Goal: Task Accomplishment & Management: Manage account settings

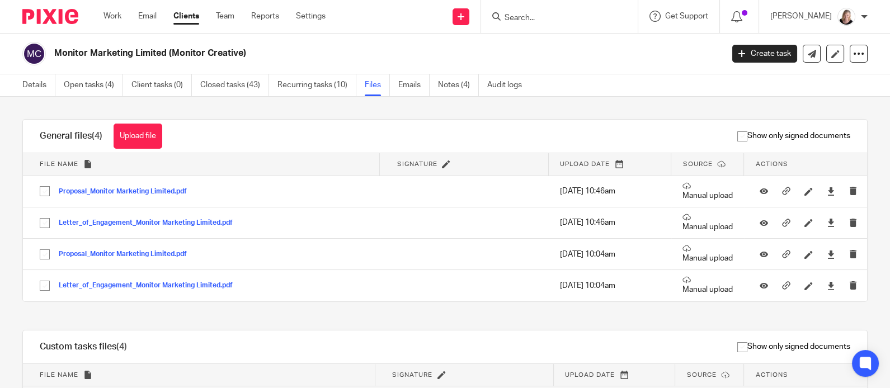
click at [550, 10] on form at bounding box center [562, 17] width 119 height 14
click at [540, 15] on input "Search" at bounding box center [553, 18] width 101 height 10
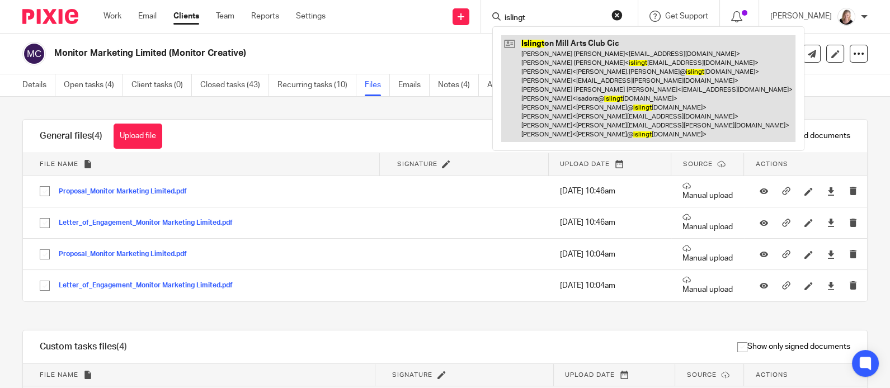
type input "islingt"
click at [549, 58] on link at bounding box center [648, 88] width 294 height 107
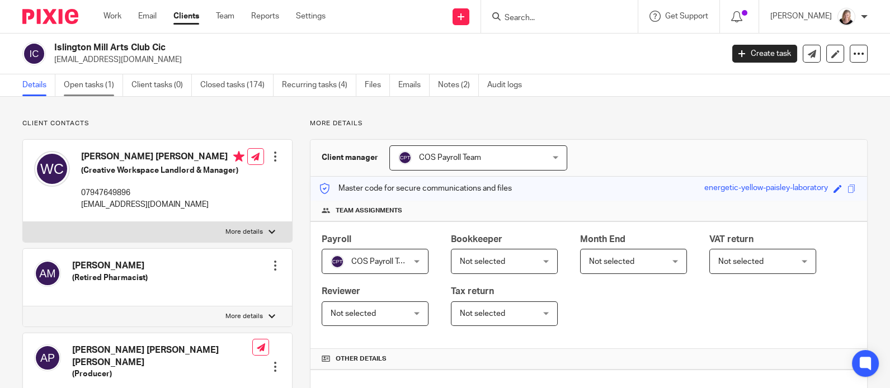
click at [96, 87] on link "Open tasks (1)" at bounding box center [93, 85] width 59 height 22
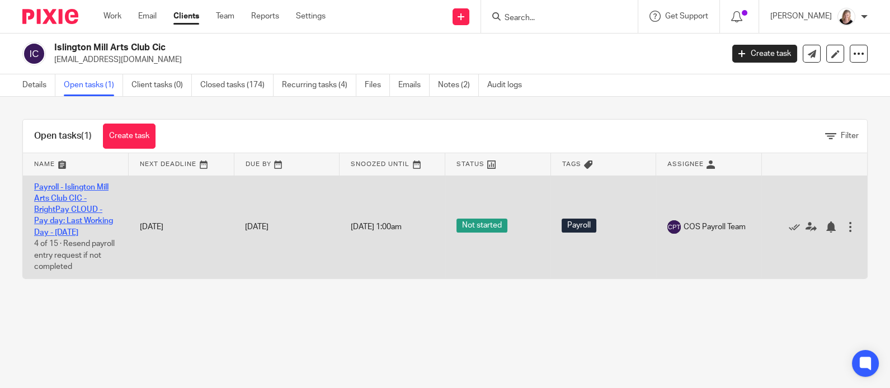
click at [78, 220] on link "Payroll - Islington Mill Arts Club CIC - BrightPay CLOUD - Pay day: Last Workin…" at bounding box center [73, 209] width 79 height 53
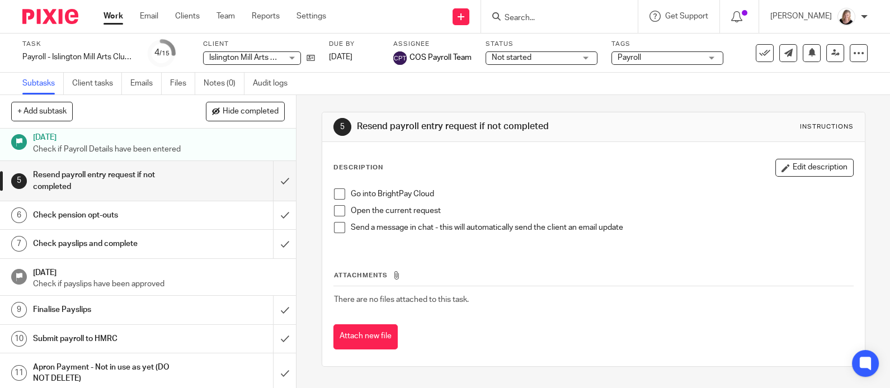
scroll to position [78, 0]
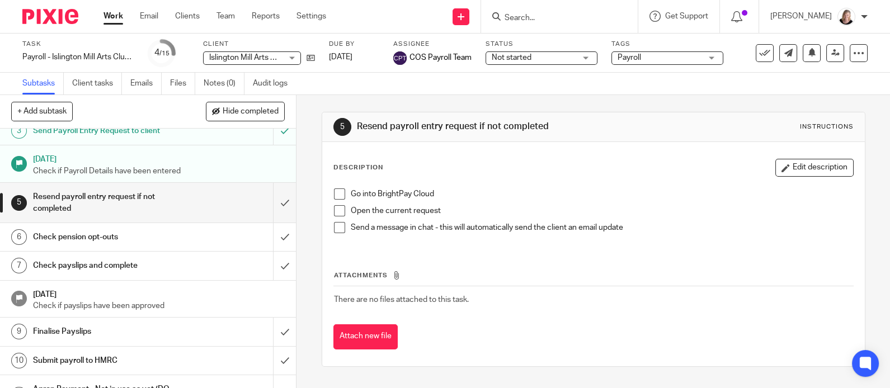
click at [557, 14] on input "Search" at bounding box center [553, 18] width 101 height 10
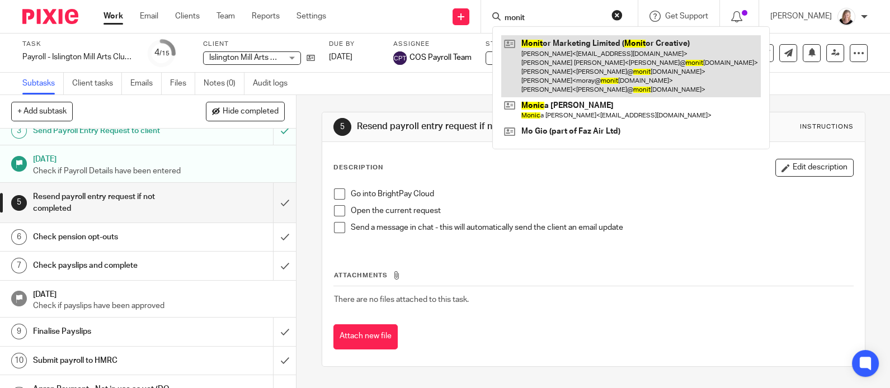
type input "monit"
click at [550, 58] on link at bounding box center [630, 66] width 259 height 62
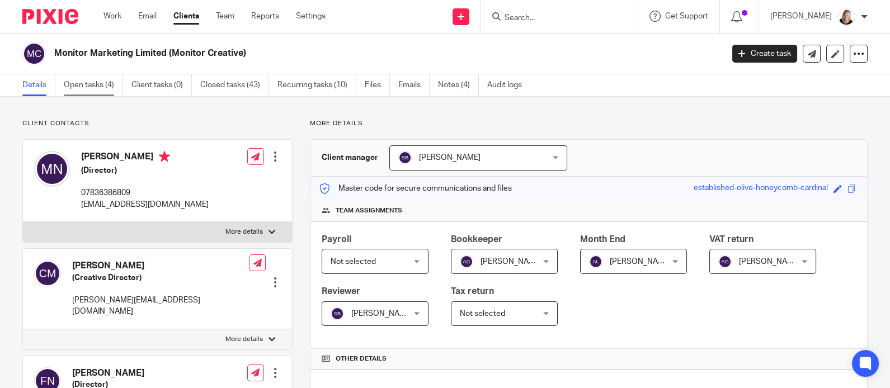
click at [87, 82] on link "Open tasks (4)" at bounding box center [93, 85] width 59 height 22
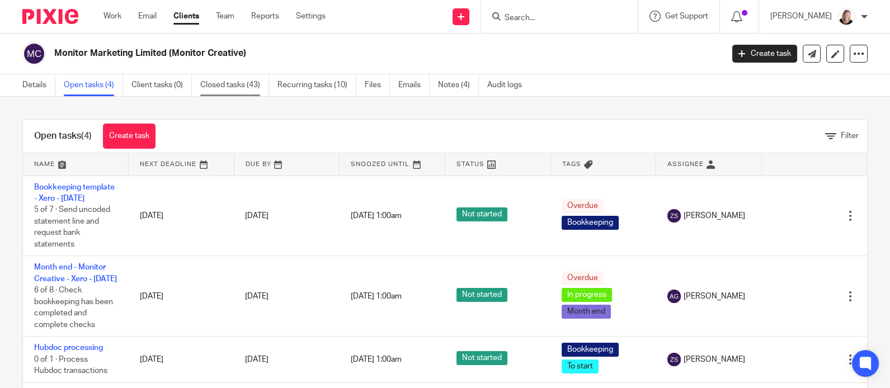
click at [232, 87] on link "Closed tasks (43)" at bounding box center [234, 85] width 69 height 22
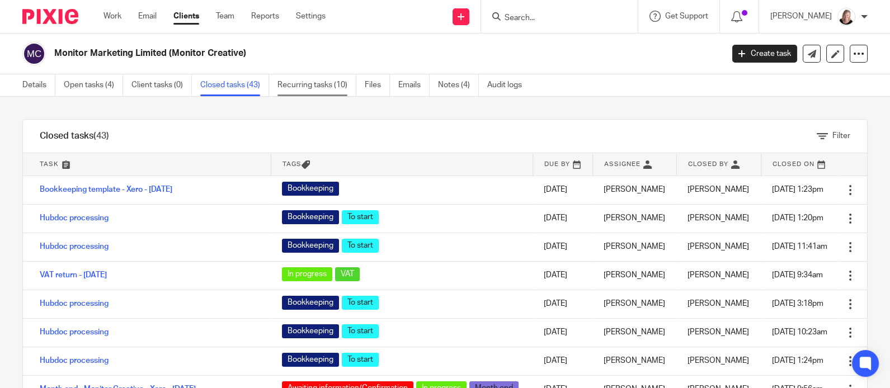
click at [301, 85] on link "Recurring tasks (10)" at bounding box center [316, 85] width 79 height 22
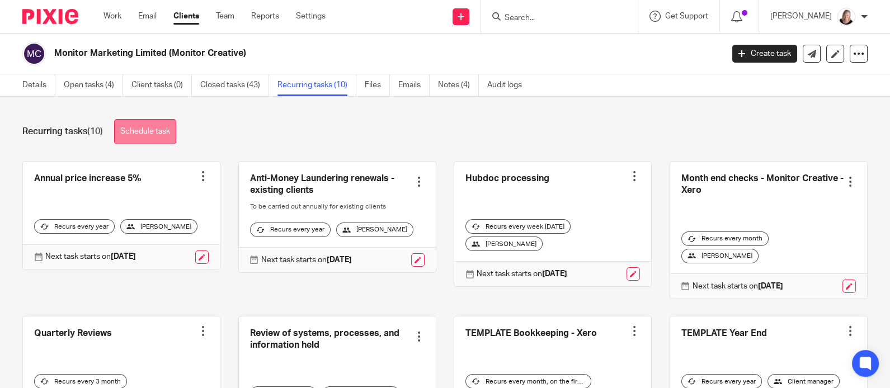
click at [147, 135] on link "Schedule task" at bounding box center [145, 131] width 62 height 25
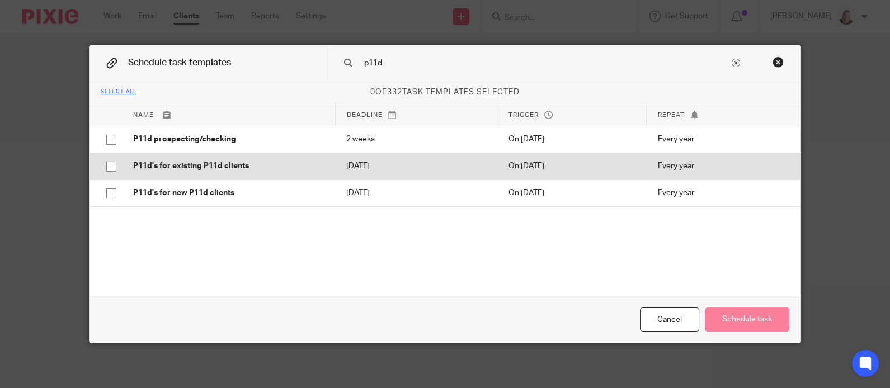
type input "p11d"
click at [102, 166] on input "checkbox" at bounding box center [111, 166] width 21 height 21
checkbox input "true"
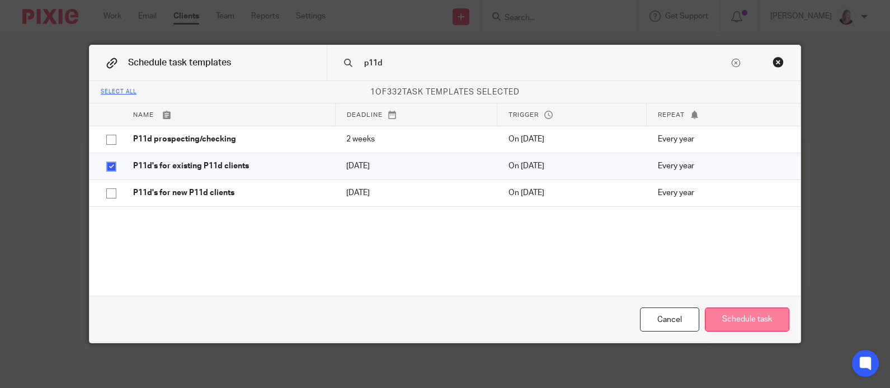
click at [757, 328] on button "Schedule task" at bounding box center [747, 320] width 84 height 24
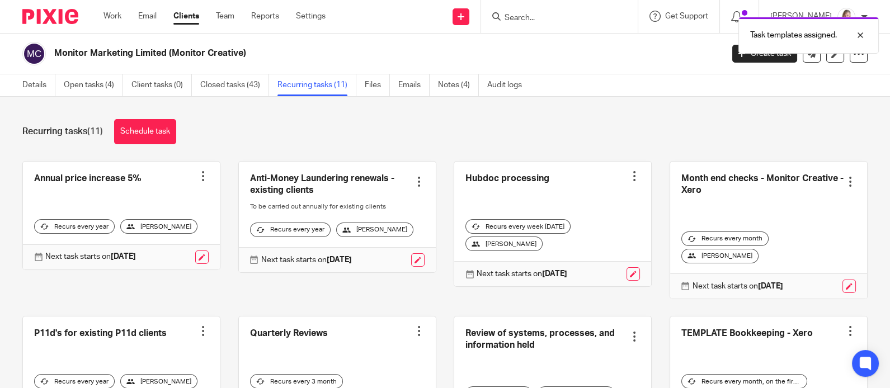
scroll to position [74, 0]
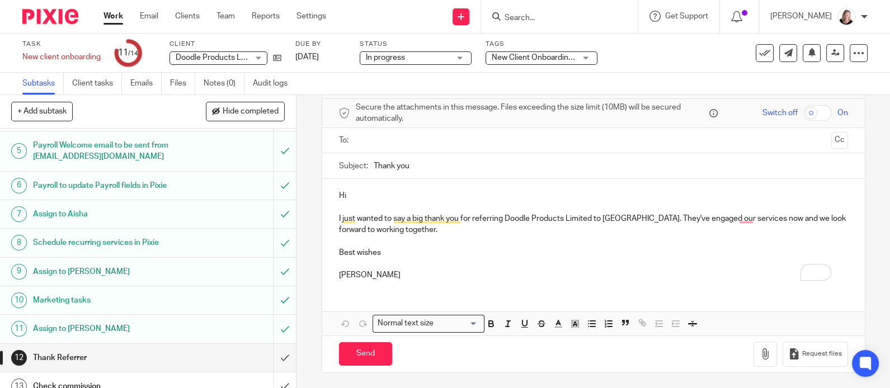
scroll to position [161, 0]
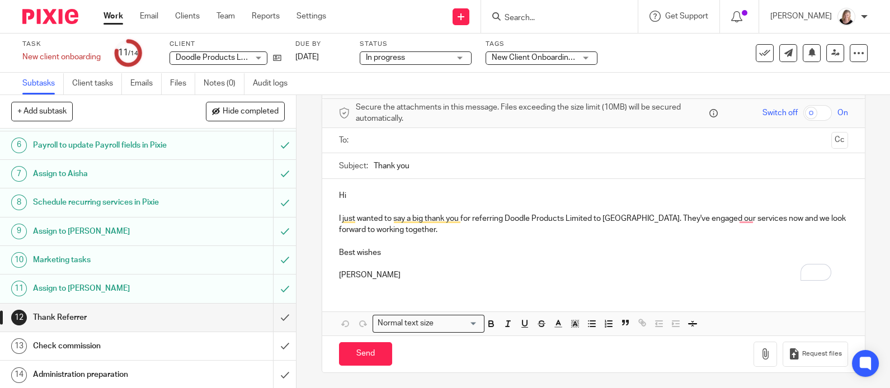
click at [186, 376] on div "Administration preparation" at bounding box center [147, 374] width 229 height 17
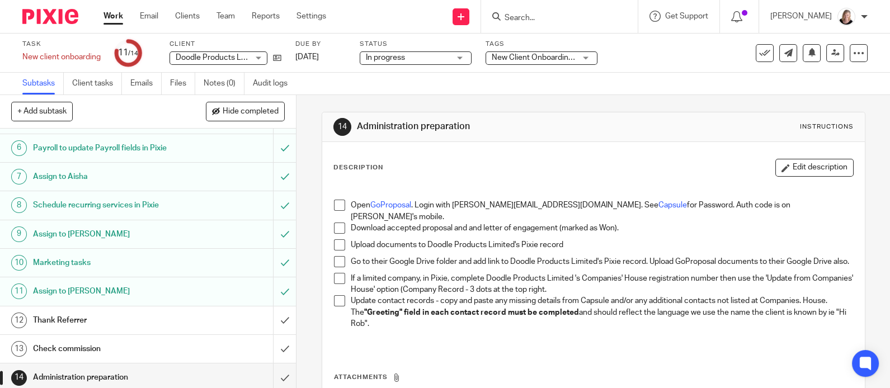
scroll to position [161, 0]
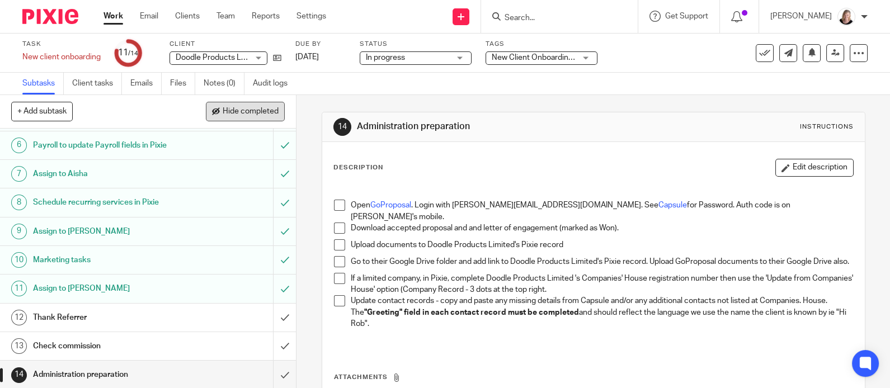
click at [246, 110] on span "Hide completed" at bounding box center [251, 111] width 56 height 9
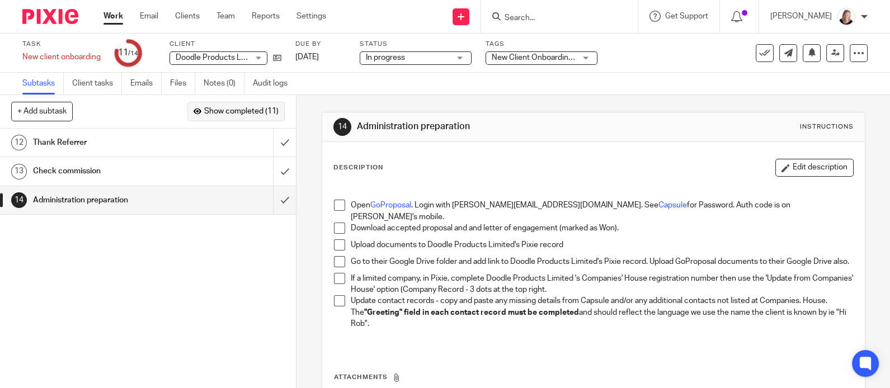
scroll to position [0, 0]
click at [853, 56] on icon at bounding box center [858, 53] width 11 height 11
click at [809, 78] on span "See template in use" at bounding box center [810, 81] width 69 height 8
click at [815, 162] on button "Edit description" at bounding box center [814, 168] width 78 height 18
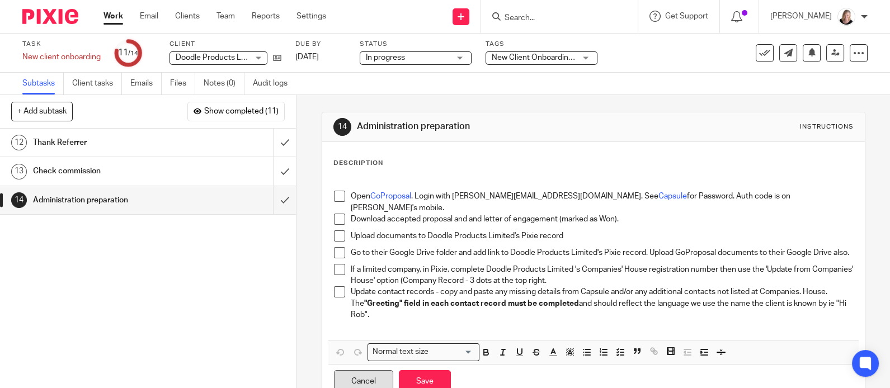
click at [374, 382] on button "Cancel" at bounding box center [363, 382] width 59 height 24
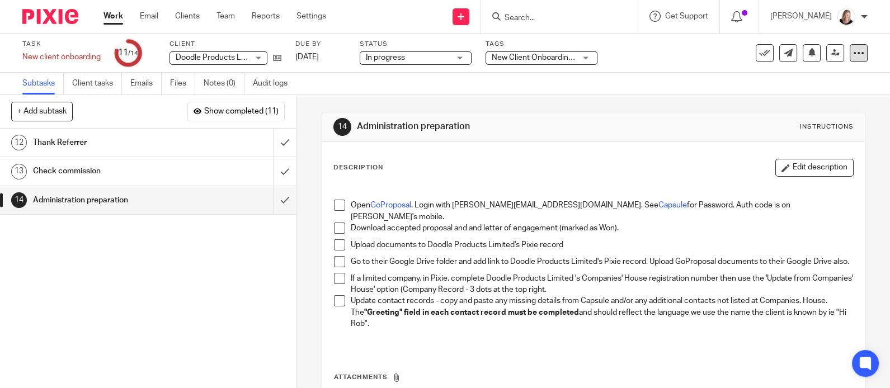
click at [853, 52] on icon at bounding box center [858, 53] width 11 height 11
click at [802, 95] on link "Advanced task editor" at bounding box center [813, 98] width 74 height 8
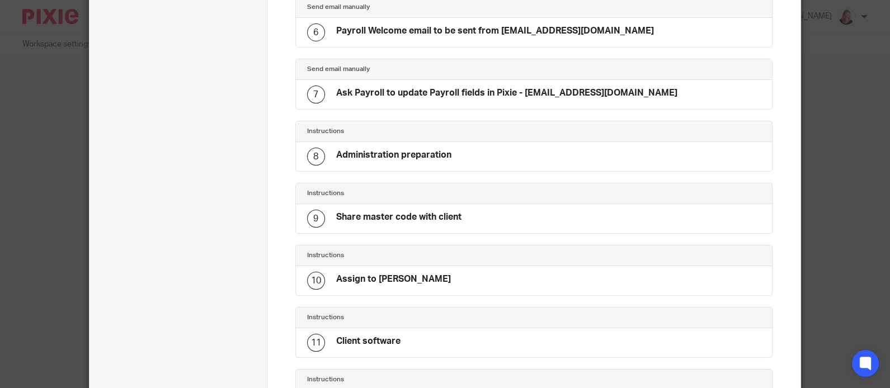
scroll to position [393, 0]
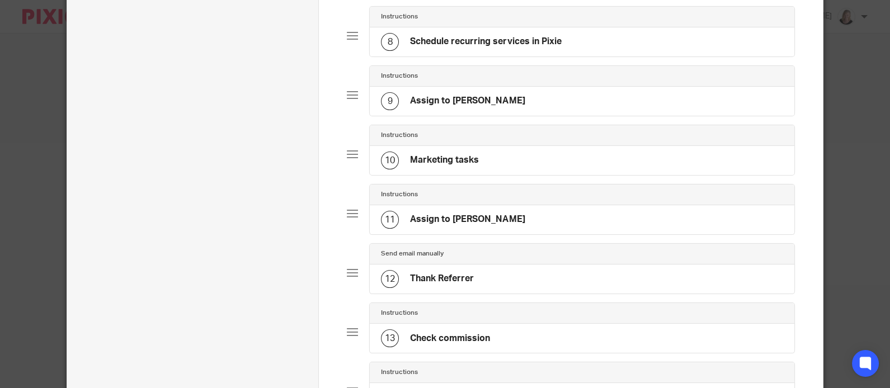
scroll to position [596, 0]
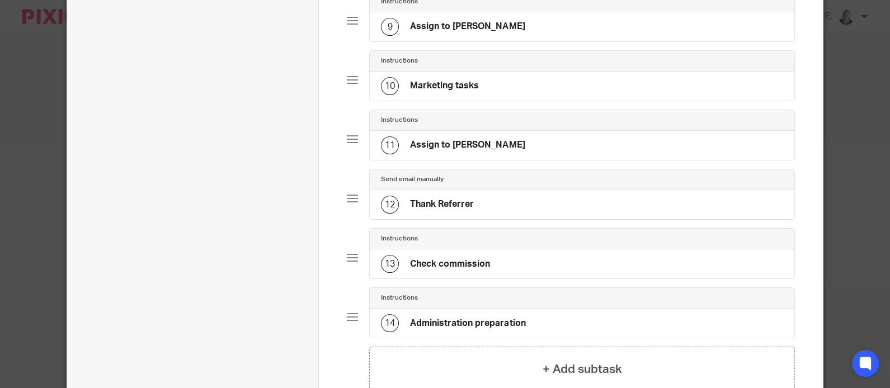
click at [347, 201] on div at bounding box center [352, 198] width 11 height 11
click at [552, 205] on div "12 Thank Referrer" at bounding box center [582, 204] width 424 height 29
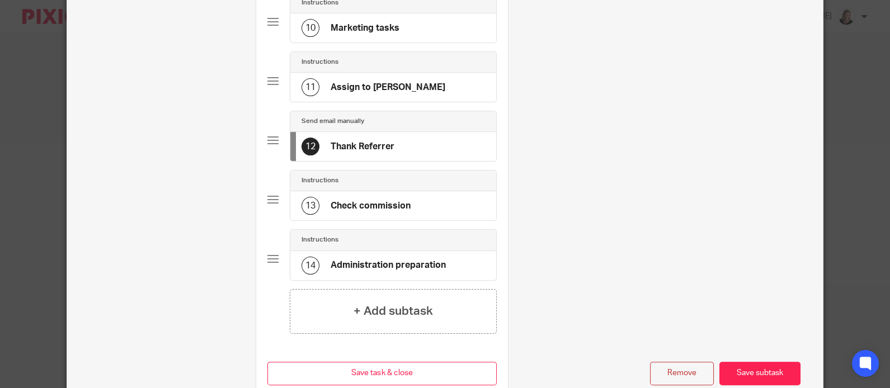
scroll to position [753, 0]
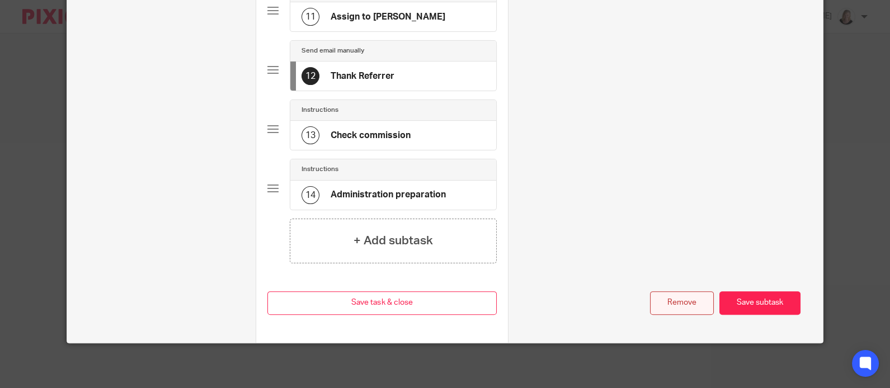
click at [682, 305] on button "Remove" at bounding box center [682, 303] width 64 height 24
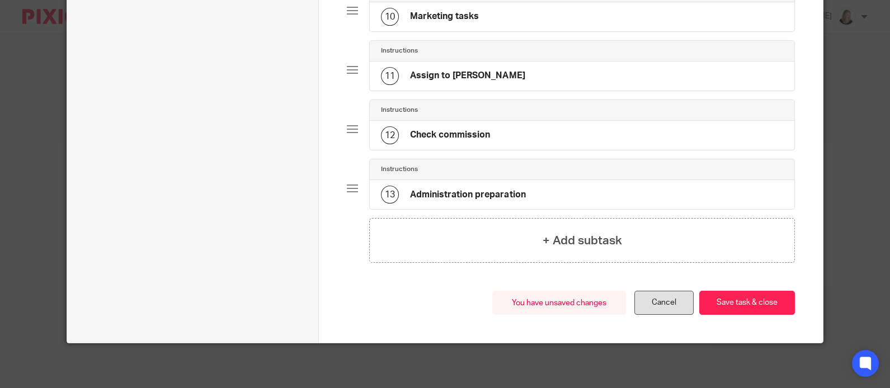
scroll to position [670, 0]
click at [450, 133] on h4 "Check commission" at bounding box center [450, 135] width 80 height 12
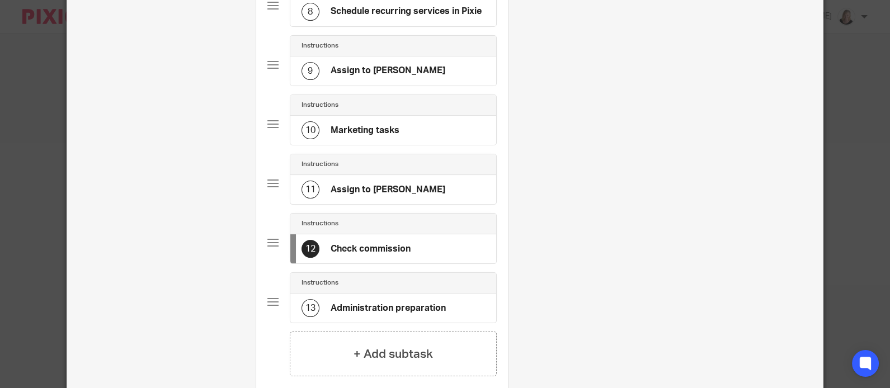
scroll to position [729, 0]
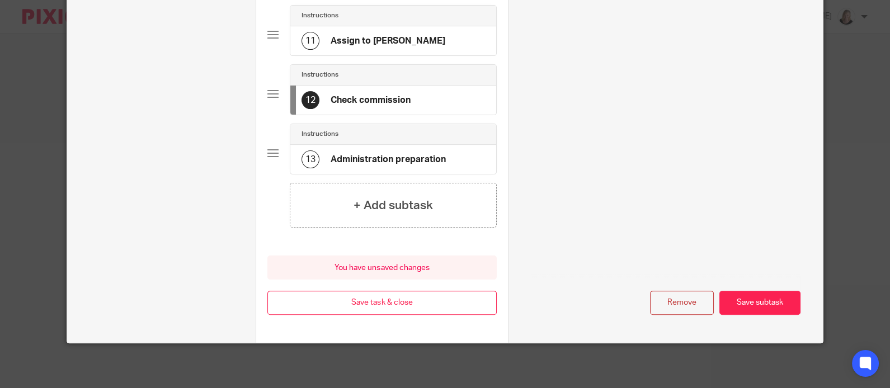
drag, startPoint x: 671, startPoint y: 306, endPoint x: 648, endPoint y: 298, distance: 24.4
click at [671, 306] on button "Remove" at bounding box center [682, 303] width 64 height 24
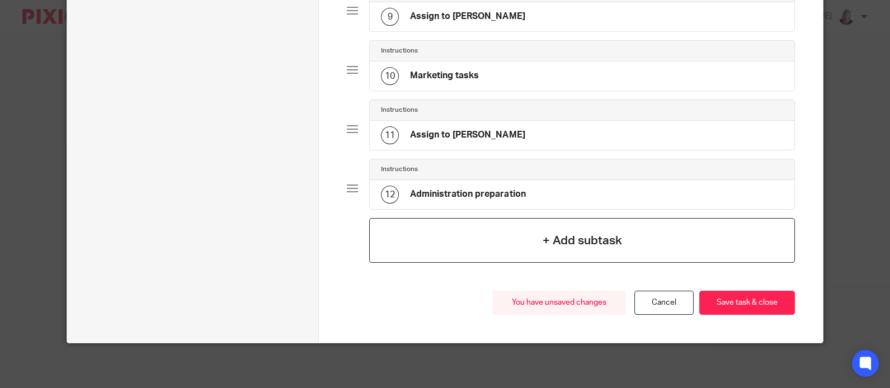
scroll to position [611, 0]
click at [757, 310] on button "Save task & close" at bounding box center [747, 303] width 96 height 24
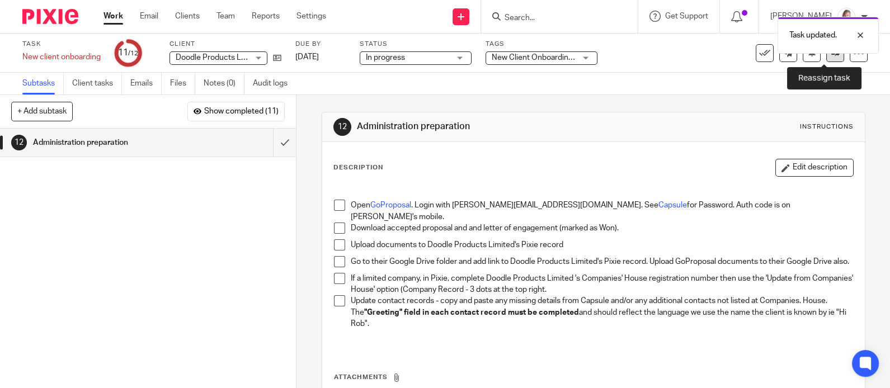
click at [826, 59] on link at bounding box center [835, 53] width 18 height 18
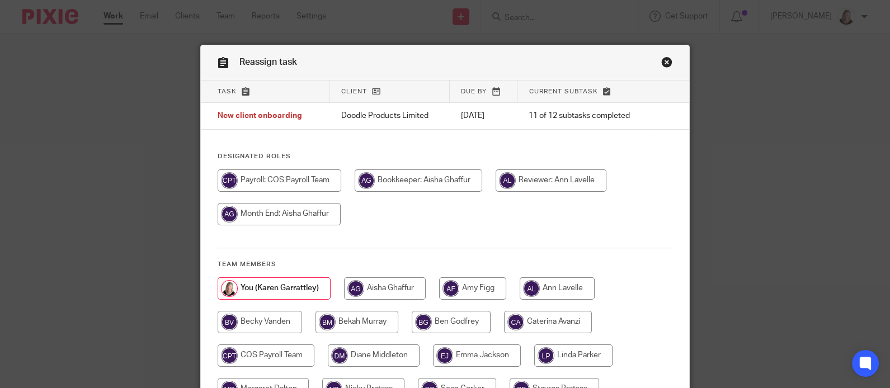
click at [391, 192] on input "radio" at bounding box center [418, 180] width 127 height 22
radio input "true"
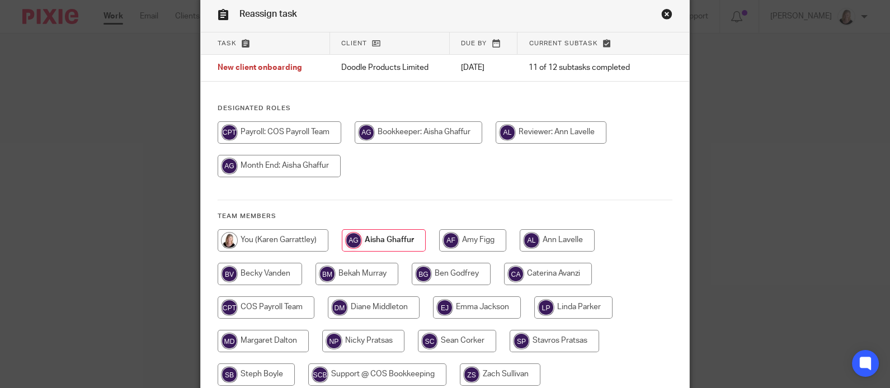
scroll to position [148, 0]
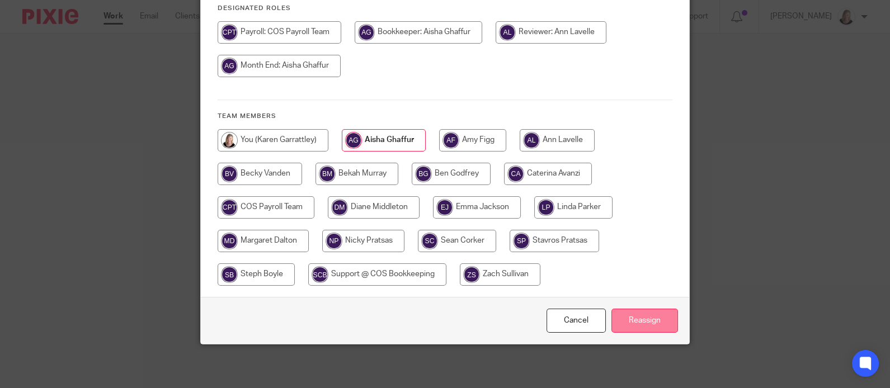
click at [640, 319] on input "Reassign" at bounding box center [644, 321] width 67 height 24
